Goal: Go to known website: Access a specific website the user already knows

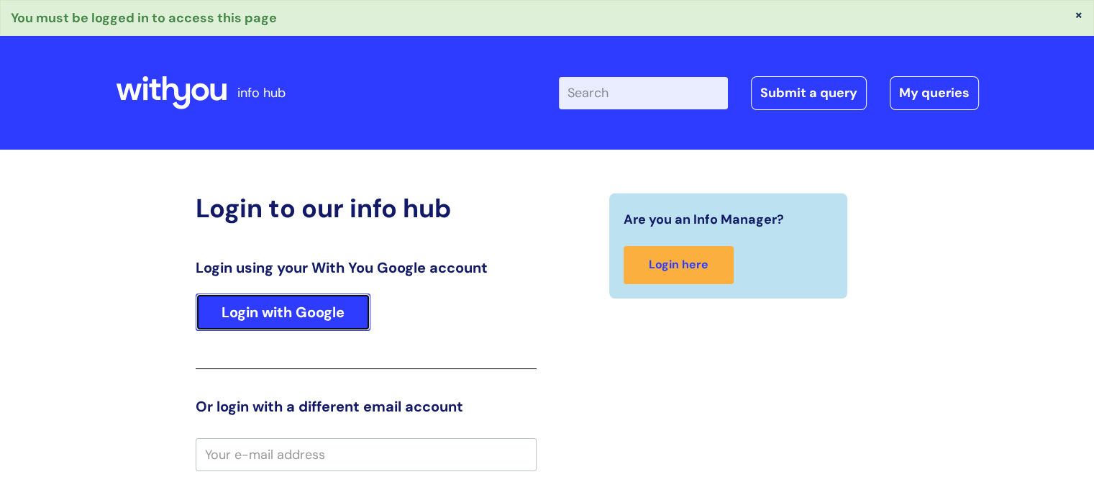
click at [341, 318] on link "Login with Google" at bounding box center [283, 311] width 175 height 37
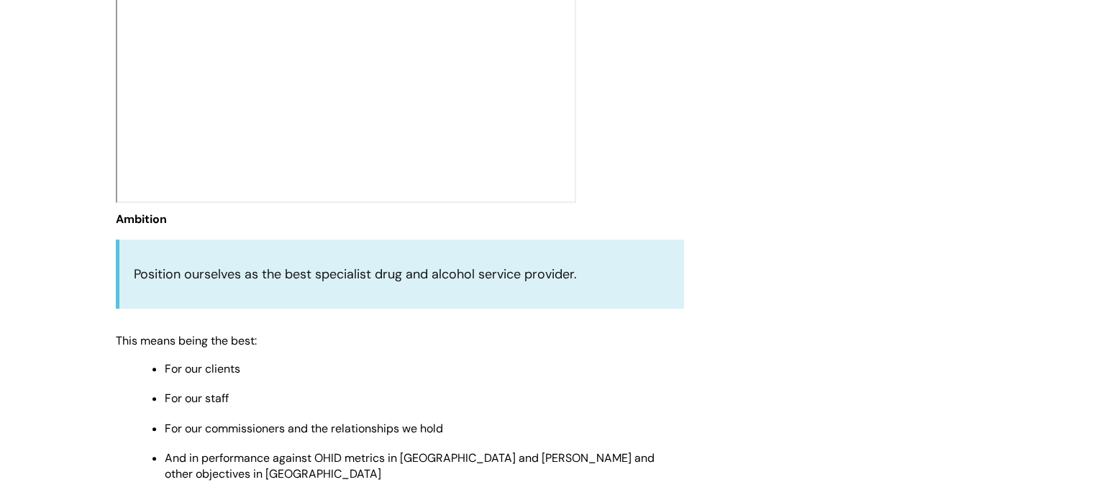
scroll to position [359, 0]
